Goal: Task Accomplishment & Management: Use online tool/utility

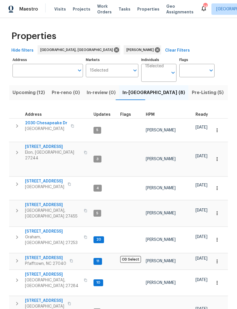
click at [29, 96] on span "Upcoming (12)" at bounding box center [29, 93] width 32 height 8
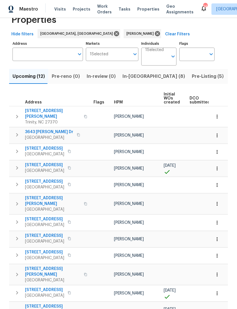
click at [14, 308] on icon "button" at bounding box center [17, 311] width 7 height 7
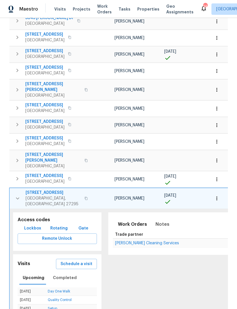
scroll to position [130, 0]
click at [16, 195] on icon "button" at bounding box center [17, 198] width 7 height 7
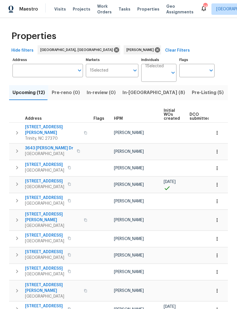
scroll to position [0, 0]
click at [139, 91] on span "In-reno (8)" at bounding box center [154, 93] width 63 height 8
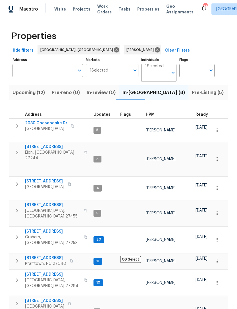
scroll to position [5, 0]
click at [34, 271] on span "150 Roswell Dr" at bounding box center [52, 274] width 55 height 6
click at [32, 228] on span "[STREET_ADDRESS]" at bounding box center [52, 231] width 55 height 6
click at [20, 149] on icon "button" at bounding box center [17, 152] width 7 height 7
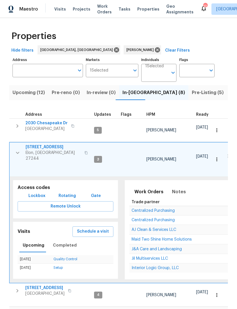
click at [99, 228] on span "Schedule a visit" at bounding box center [93, 231] width 32 height 7
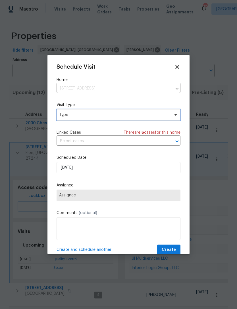
click at [90, 114] on span "Type" at bounding box center [114, 115] width 111 height 6
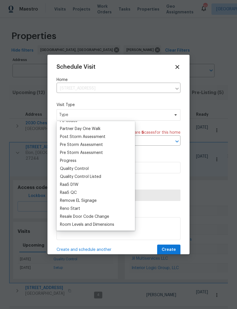
scroll to position [349, 0]
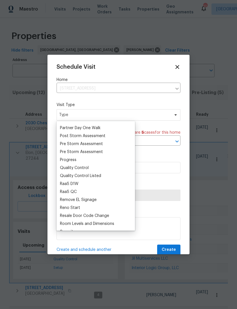
click at [73, 159] on div "Progress" at bounding box center [68, 160] width 17 height 6
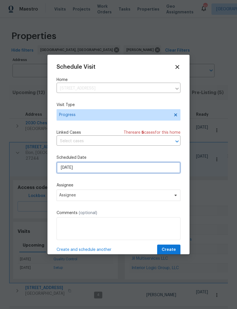
click at [96, 172] on input "[DATE]" at bounding box center [119, 167] width 124 height 11
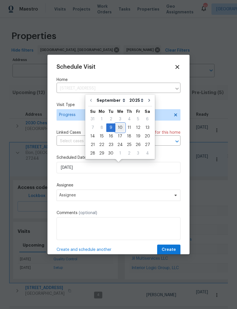
click at [120, 128] on div "10" at bounding box center [120, 128] width 9 height 8
type input "[DATE]"
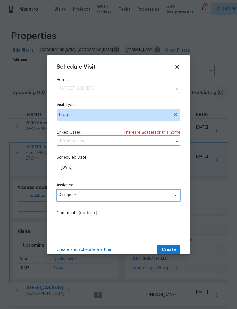
click at [97, 197] on span "Assignee" at bounding box center [115, 195] width 112 height 5
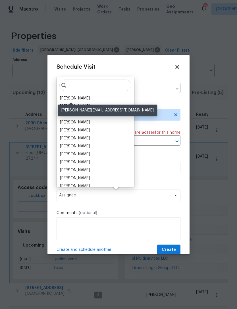
click at [78, 100] on div "[PERSON_NAME]" at bounding box center [75, 98] width 30 height 6
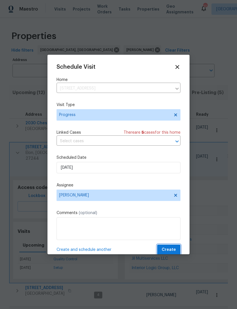
click at [174, 250] on span "Create" at bounding box center [169, 249] width 14 height 7
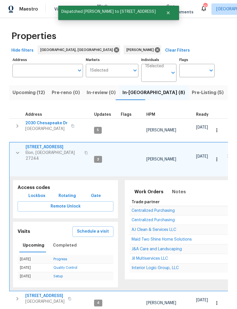
click at [16, 149] on icon "button" at bounding box center [17, 152] width 7 height 7
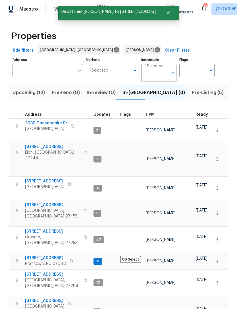
click at [18, 180] on icon "button" at bounding box center [17, 183] width 7 height 7
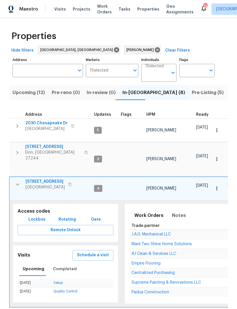
click at [94, 251] on span "Schedule a visit" at bounding box center [93, 254] width 32 height 7
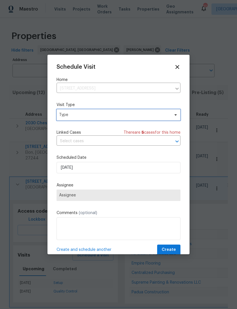
click at [88, 115] on span "Type" at bounding box center [114, 115] width 111 height 6
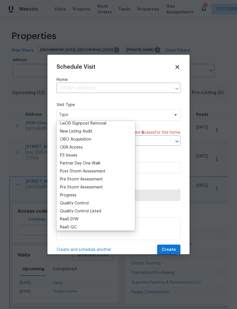
scroll to position [315, 0]
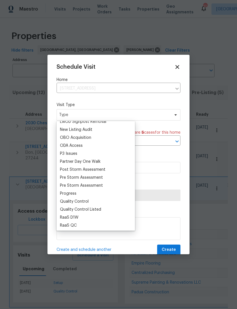
click at [73, 193] on div "Progress" at bounding box center [68, 193] width 17 height 6
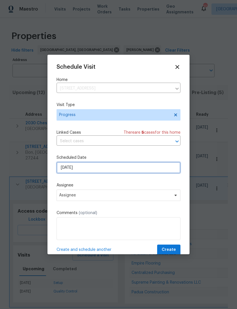
click at [94, 169] on input "[DATE]" at bounding box center [119, 167] width 124 height 11
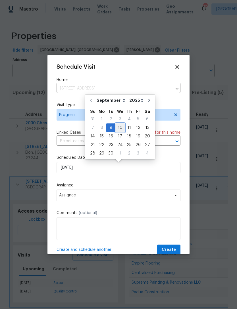
click at [121, 128] on div "10" at bounding box center [120, 128] width 9 height 8
type input "[DATE]"
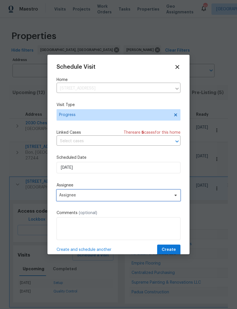
click at [100, 197] on span "Assignee" at bounding box center [115, 195] width 112 height 5
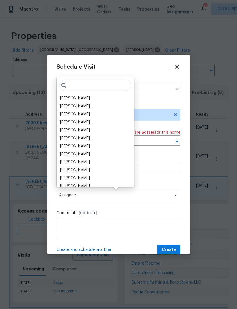
click at [78, 98] on div "[PERSON_NAME]" at bounding box center [75, 98] width 30 height 6
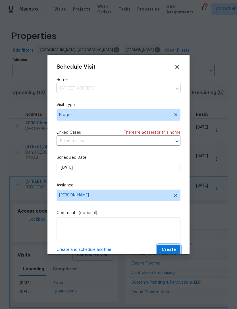
click at [176, 250] on span "Create" at bounding box center [169, 249] width 14 height 7
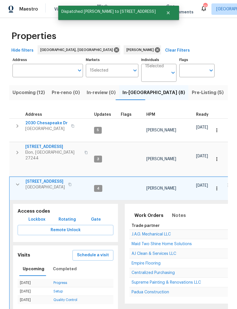
click at [11, 177] on td "3661 Briarmeade Rd Greensboro, NC 27405" at bounding box center [51, 184] width 82 height 15
click at [14, 181] on icon "button" at bounding box center [17, 184] width 7 height 7
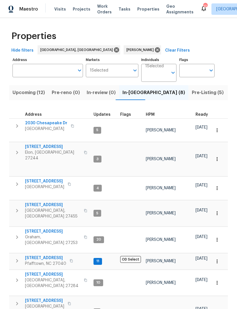
scroll to position [0, 0]
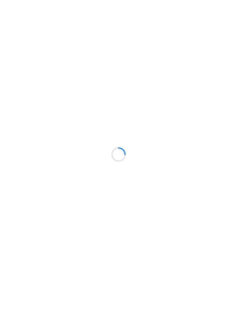
scroll to position [0, 0]
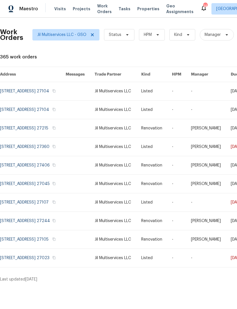
scroll to position [0, 0]
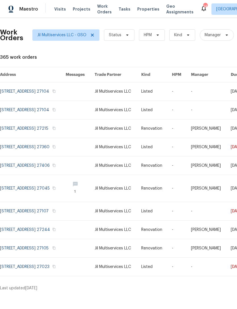
click at [140, 9] on span "Properties" at bounding box center [148, 9] width 22 height 6
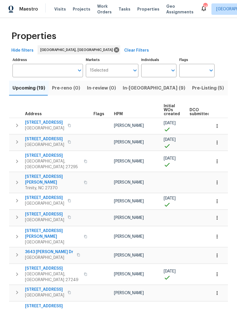
click at [159, 69] on input "Individuals" at bounding box center [154, 70] width 27 height 13
type input "chip"
click at [165, 88] on li "[PERSON_NAME]" at bounding box center [159, 89] width 26 height 12
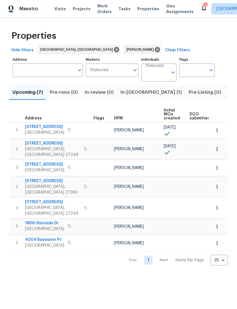
click at [129, 92] on span "In-reno (1)" at bounding box center [151, 93] width 61 height 8
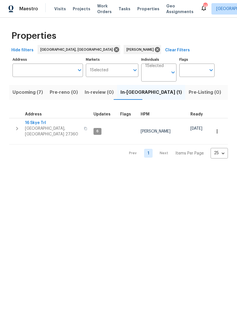
click at [26, 94] on span "Upcoming (7)" at bounding box center [28, 93] width 30 height 8
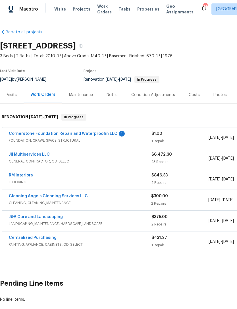
click at [89, 133] on link "Cornerstone Foundation Repair and Waterproofin LLC" at bounding box center [63, 133] width 109 height 4
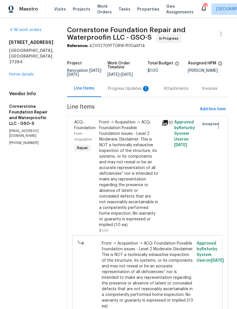
click at [110, 91] on div "Progress Updates 1" at bounding box center [129, 89] width 42 height 6
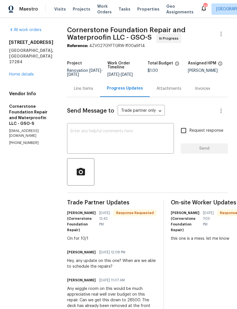
click at [22, 76] on link "Home details" at bounding box center [21, 74] width 25 height 4
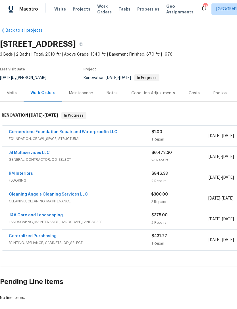
scroll to position [2, 0]
click at [231, 136] on span "8/25/2025 - 9/5/2025" at bounding box center [221, 136] width 25 height 6
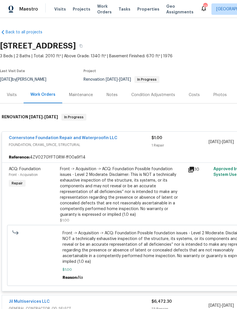
scroll to position [0, 0]
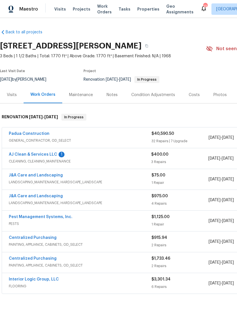
click at [13, 155] on link "AJ Clean & Services LLC" at bounding box center [33, 154] width 48 height 4
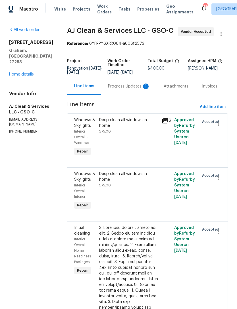
click at [128, 89] on div "Progress Updates 1" at bounding box center [129, 86] width 42 height 6
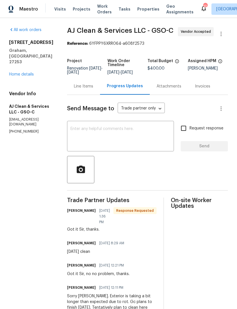
click at [26, 72] on link "Home details" at bounding box center [21, 74] width 25 height 4
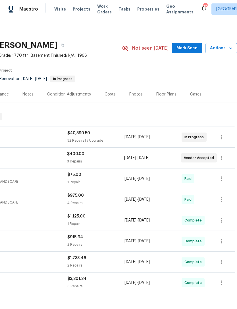
scroll to position [1, 84]
click at [189, 50] on span "Mark Seen" at bounding box center [187, 48] width 21 height 7
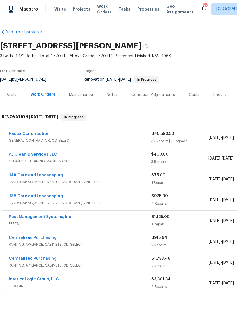
scroll to position [0, 0]
click at [40, 155] on link "AJ Clean & Services LLC" at bounding box center [33, 154] width 48 height 4
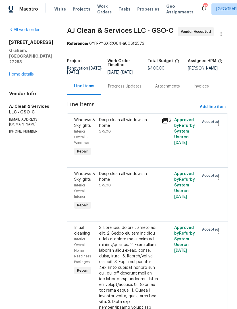
click at [141, 89] on div "Progress Updates" at bounding box center [125, 86] width 34 height 6
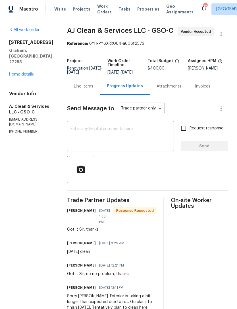
click at [32, 72] on link "Home details" at bounding box center [21, 74] width 25 height 4
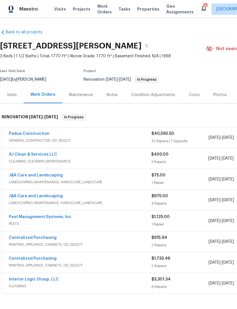
click at [34, 135] on link "Padua Construction" at bounding box center [29, 133] width 41 height 4
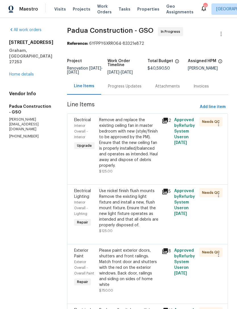
click at [116, 87] on div "Progress Updates" at bounding box center [125, 86] width 34 height 6
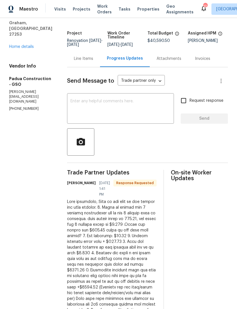
scroll to position [29, 0]
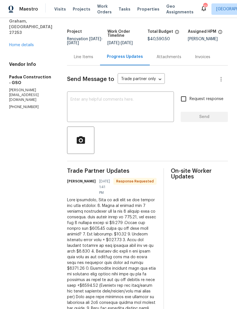
click at [28, 47] on link "Home details" at bounding box center [21, 45] width 25 height 4
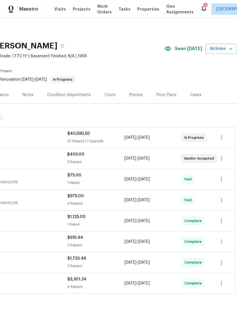
scroll to position [0, 84]
click at [219, 51] on span "Actions" at bounding box center [221, 48] width 22 height 7
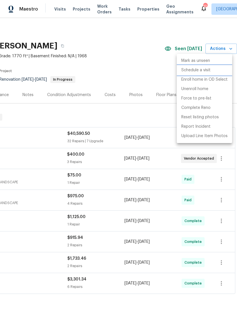
click at [200, 71] on p "Schedule a visit" at bounding box center [196, 70] width 29 height 6
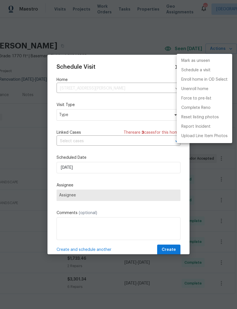
click at [89, 116] on div at bounding box center [118, 154] width 237 height 309
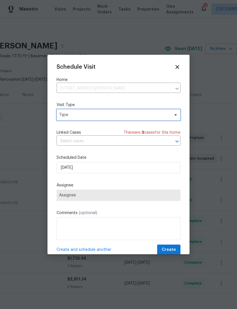
click at [97, 113] on span "Type" at bounding box center [114, 115] width 111 height 6
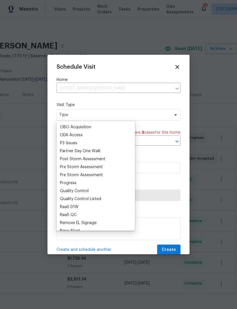
scroll to position [326, 0]
click at [76, 183] on div "Progress" at bounding box center [68, 183] width 17 height 6
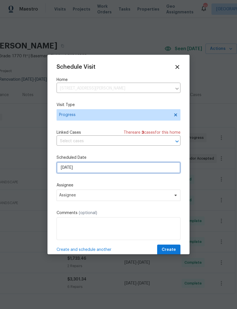
click at [90, 170] on input "[DATE]" at bounding box center [119, 167] width 124 height 11
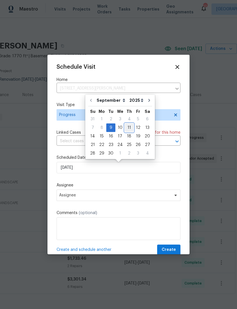
click at [128, 129] on div "11" at bounding box center [129, 128] width 9 height 8
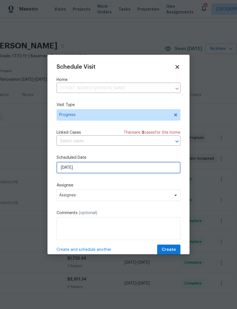
click at [97, 168] on input "[DATE]" at bounding box center [119, 167] width 124 height 11
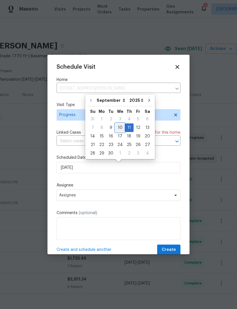
click at [119, 130] on div "10" at bounding box center [120, 128] width 9 height 8
type input "[DATE]"
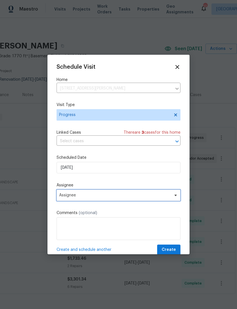
click at [103, 197] on span "Assignee" at bounding box center [115, 195] width 112 height 5
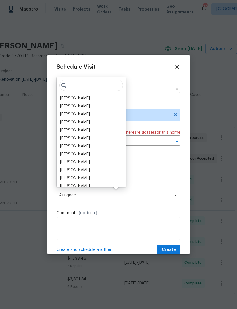
click at [77, 100] on div "[PERSON_NAME]" at bounding box center [75, 98] width 30 height 6
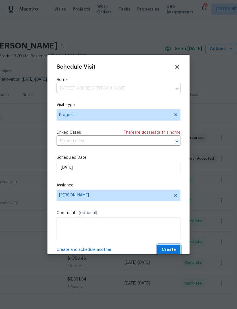
click at [176, 246] on button "Create" at bounding box center [168, 249] width 23 height 11
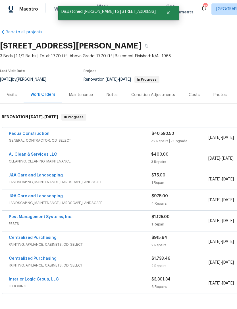
scroll to position [0, 0]
